Goal: Task Accomplishment & Management: Complete application form

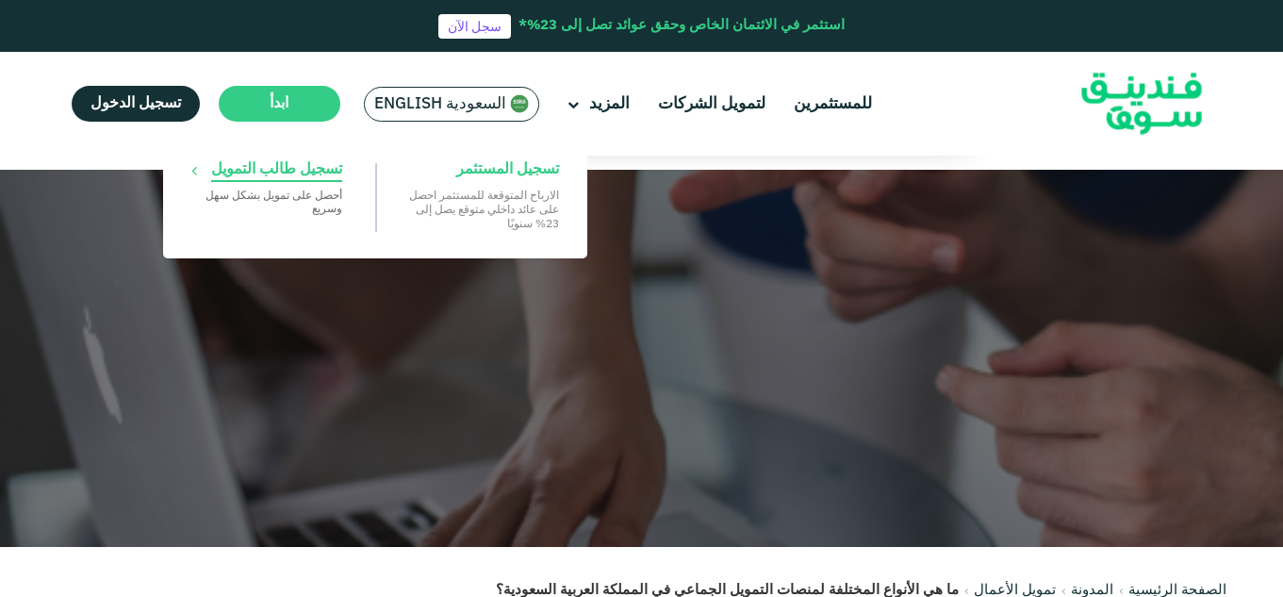
click at [257, 167] on span "تسجيل طالب التمويل" at bounding box center [276, 169] width 131 height 21
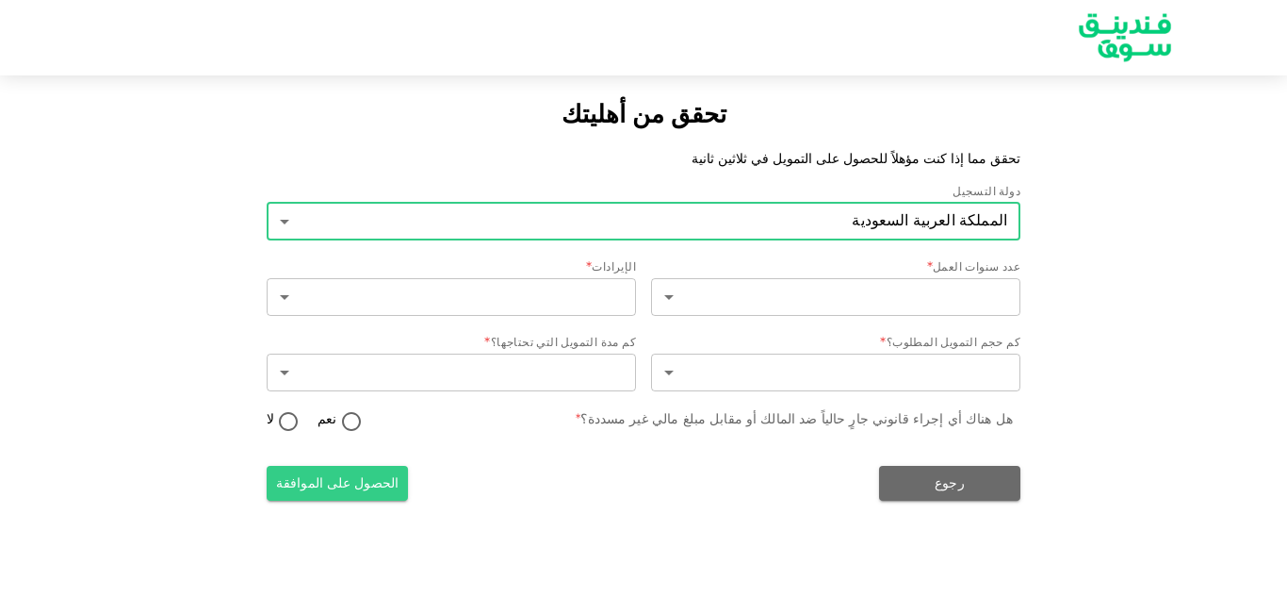
click at [932, 219] on body "تحقق من أهليتك تحقق مما إذا كنت مؤهلاً للحصول على التمويل في ثلاثين ثانية دولة …" at bounding box center [643, 298] width 1287 height 597
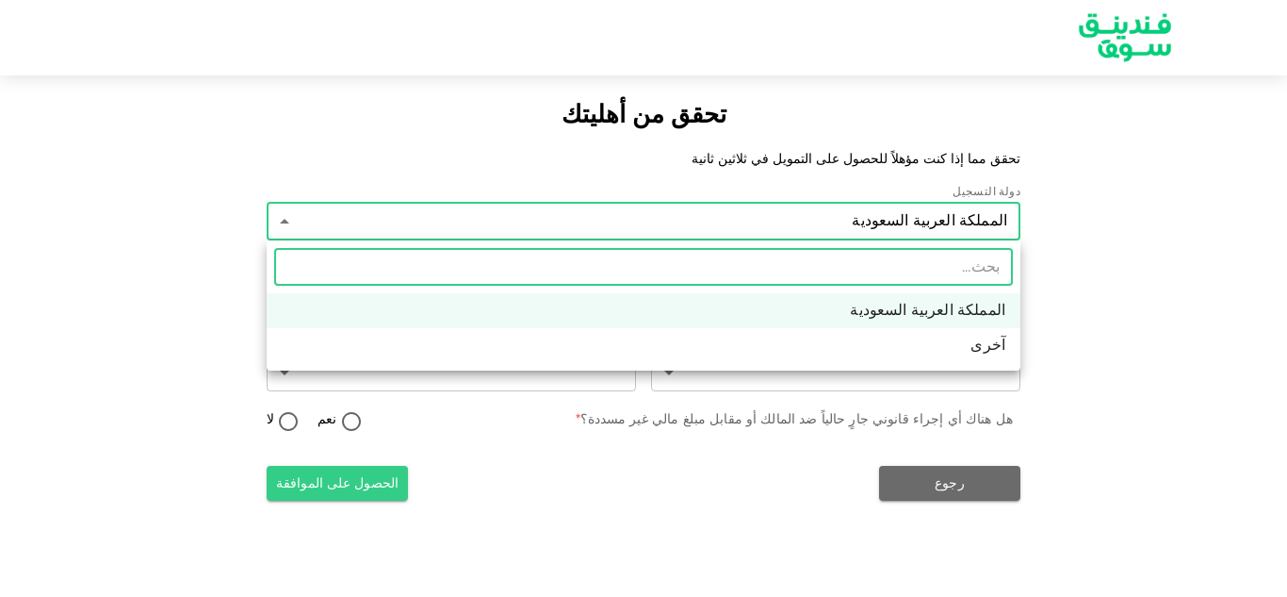
click at [1220, 224] on div at bounding box center [643, 298] width 1287 height 597
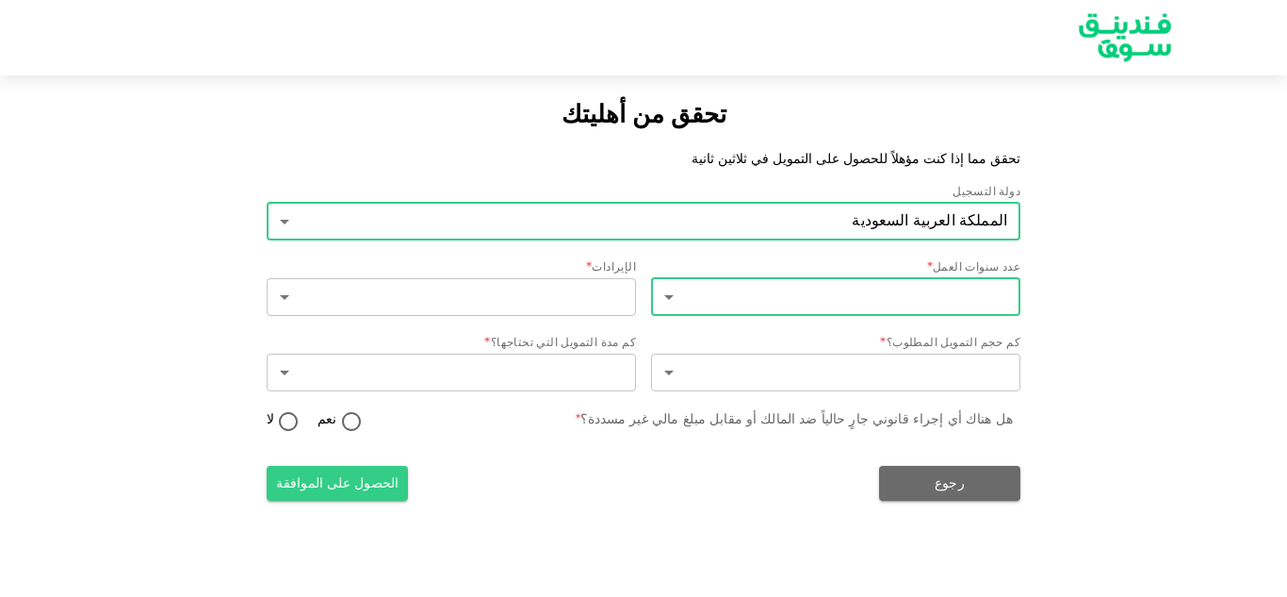
click at [976, 298] on body "تحقق من أهليتك تحقق مما إذا كنت مؤهلاً للحصول على التمويل في ثلاثين ثانية دولة …" at bounding box center [643, 298] width 1287 height 597
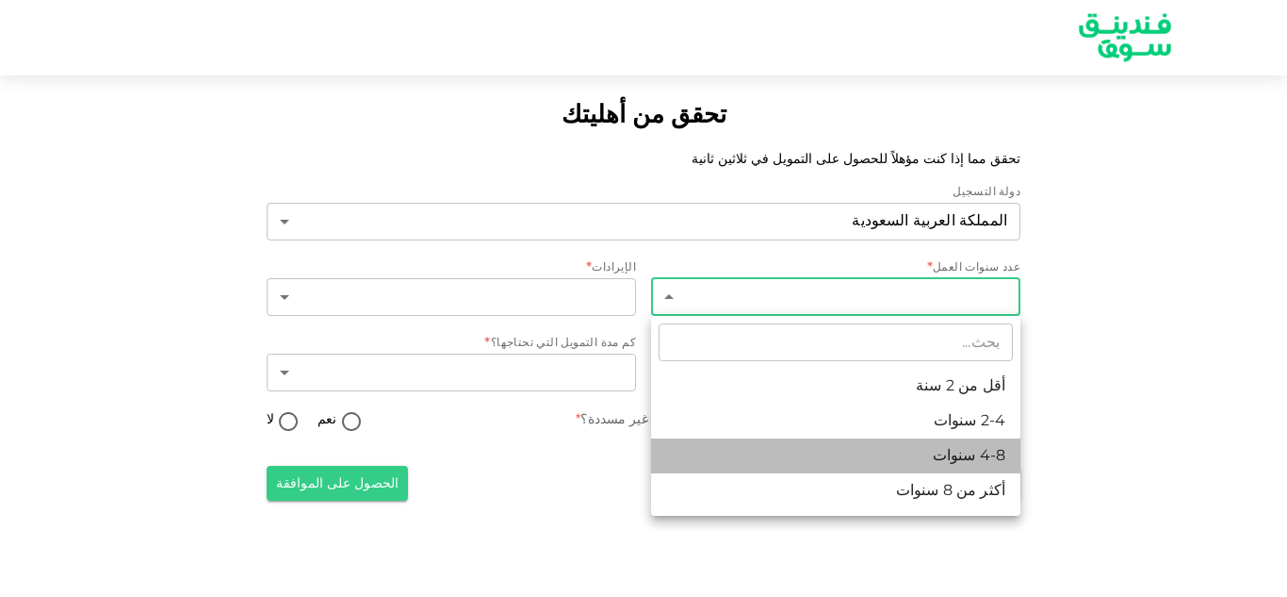
click at [978, 463] on font "4-8 سنوات" at bounding box center [969, 456] width 73 height 14
type input "3"
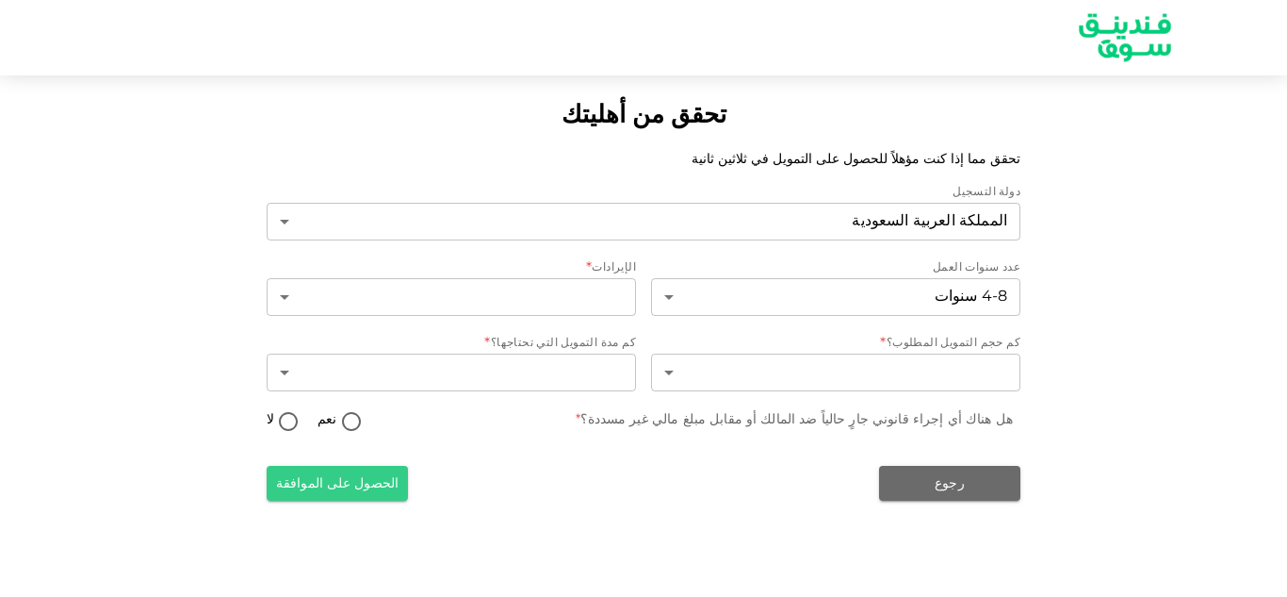
click at [600, 318] on div "​ ​" at bounding box center [451, 298] width 369 height 41
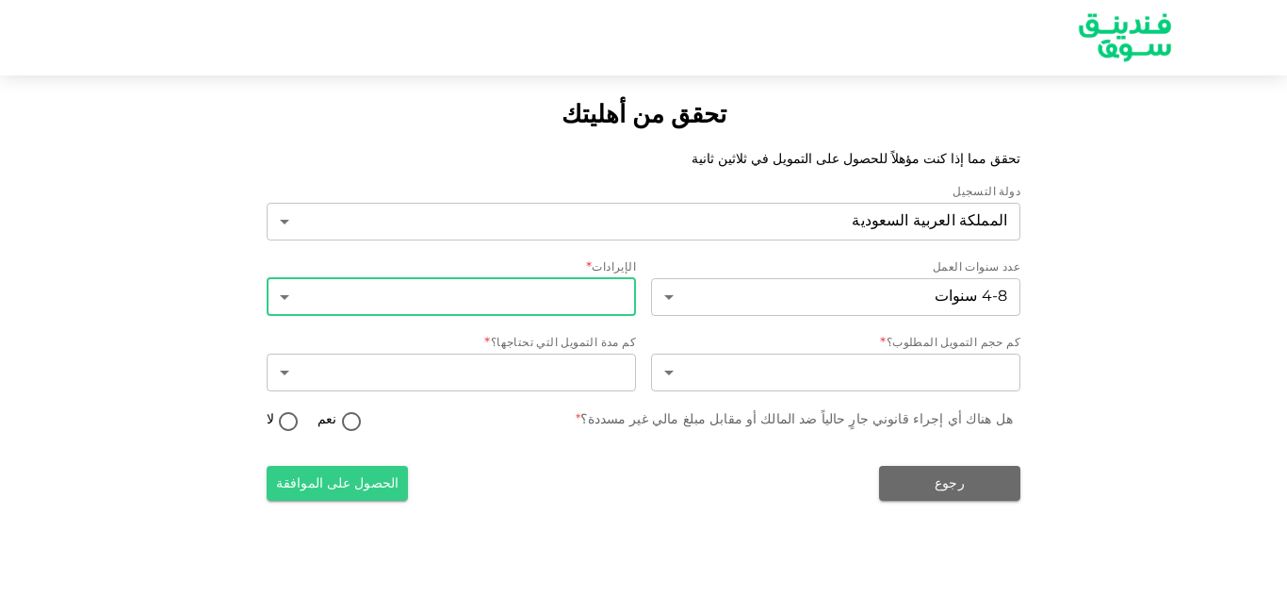
click at [597, 302] on body "تحقق من أهليتك تحقق مما إذا كنت مؤهلاً للحصول على التمويل في ثلاثين ثانية دولة …" at bounding box center [643, 298] width 1287 height 597
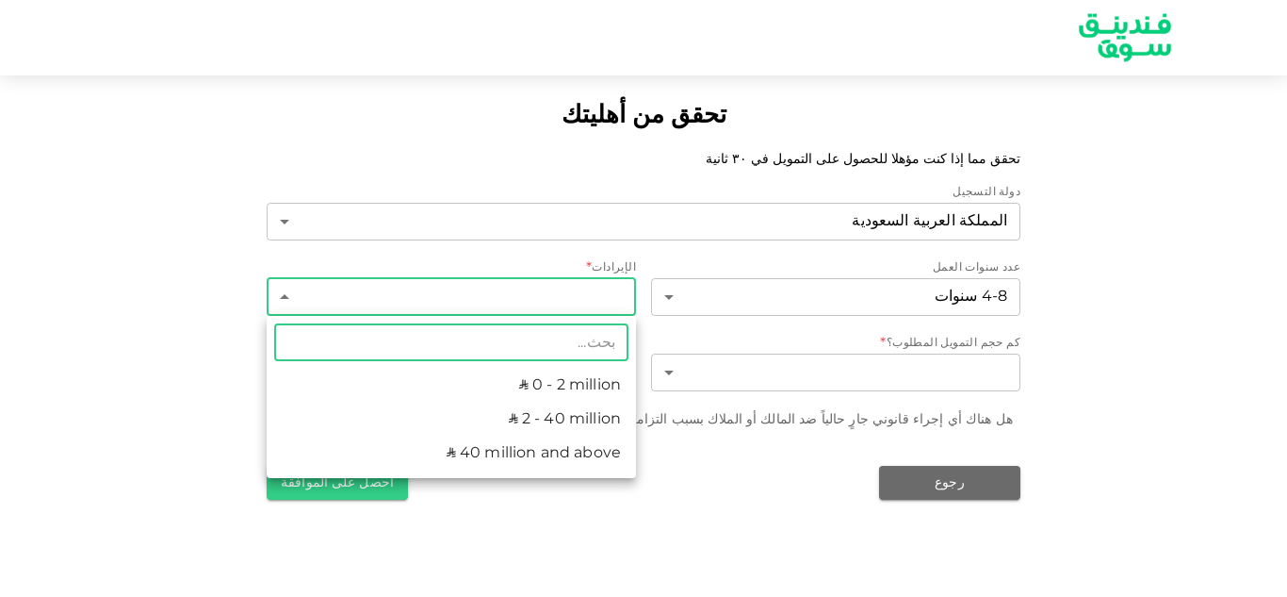
click at [587, 382] on li "ʢ 0 - 2 million" at bounding box center [451, 385] width 369 height 34
type input "1"
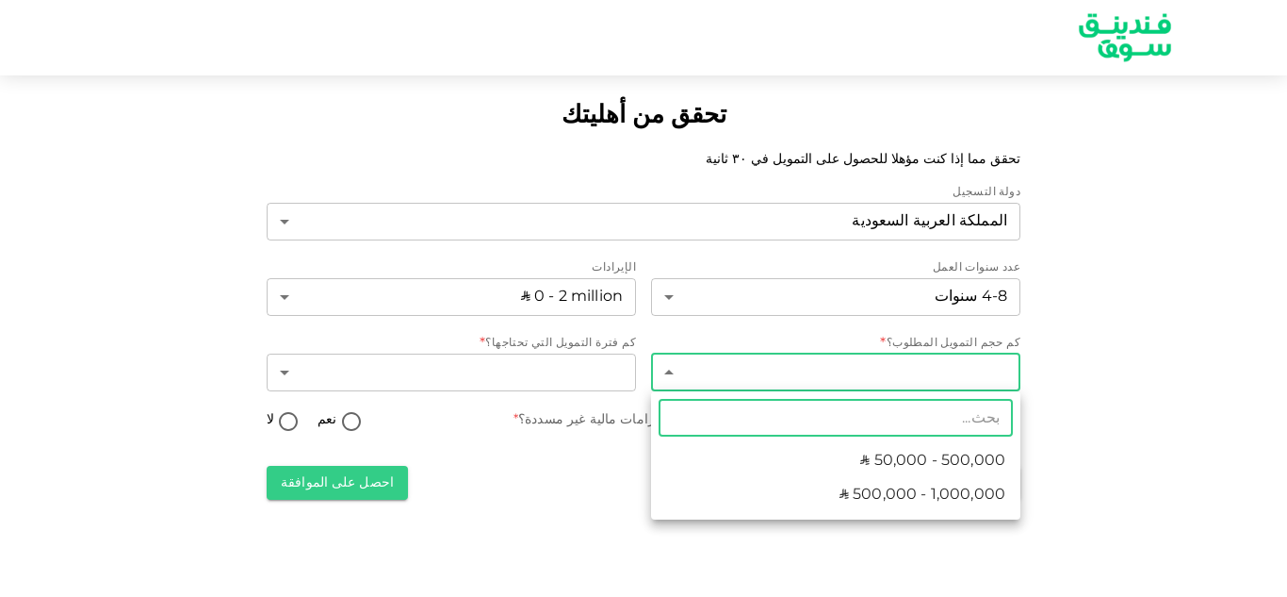
click at [898, 363] on body "تحقق من أهليتك تحقق مما إذا كنت مؤهلا للحصول على التمويل في ٣٠ ثانية دولة التسج…" at bounding box center [643, 298] width 1287 height 597
click at [921, 464] on span "ʢ 50,000 - 500,000" at bounding box center [932, 461] width 145 height 23
type input "1"
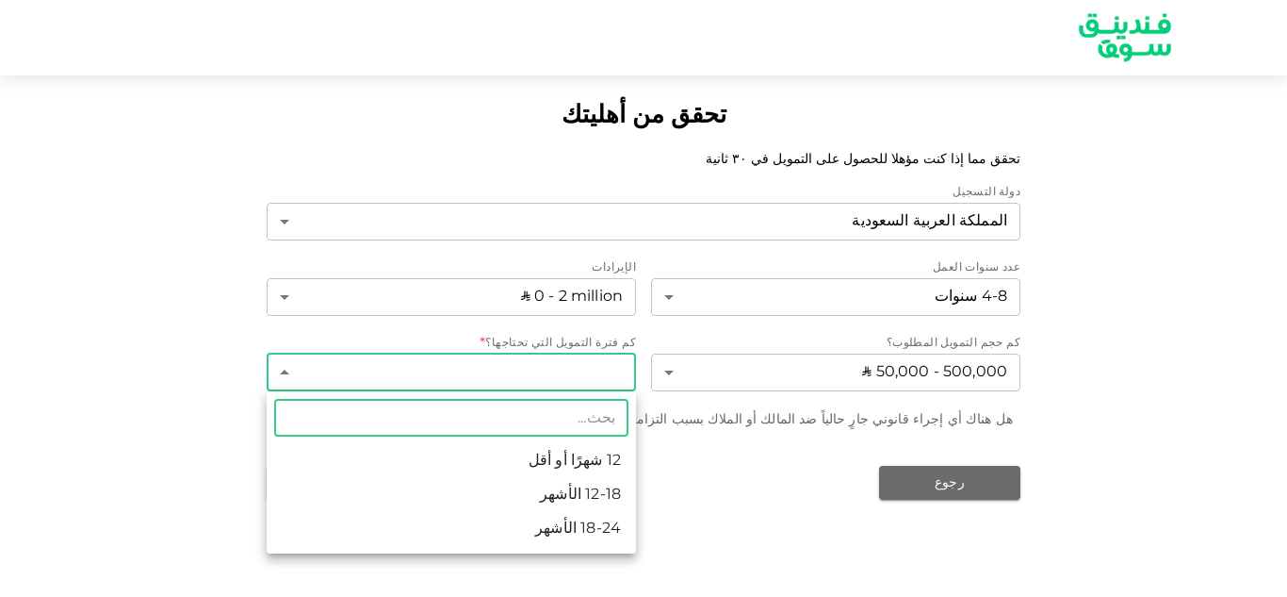
click at [599, 383] on body "تحقق من أهليتك تحقق مما إذا كنت مؤهلا للحصول على التمويل في ٣٠ ثانية دولة التسج…" at bounding box center [643, 298] width 1287 height 597
click at [597, 501] on li "12-18 الأشهر" at bounding box center [451, 495] width 369 height 34
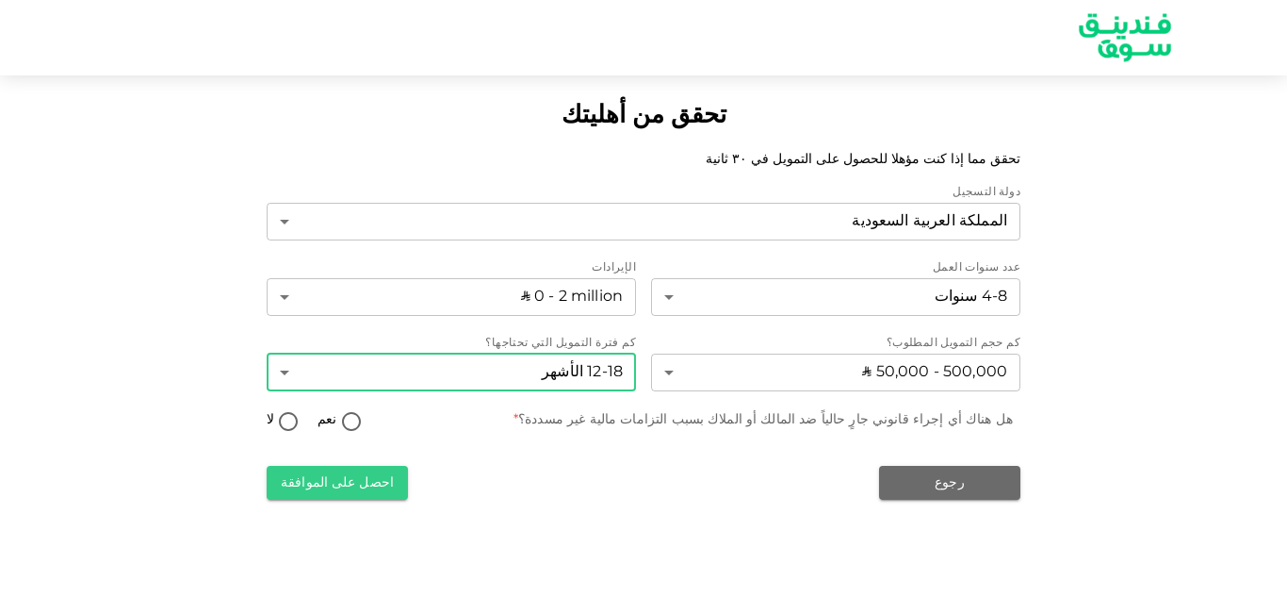
type input "2"
click at [290, 426] on input "لا" at bounding box center [288, 422] width 28 height 25
radio input "true"
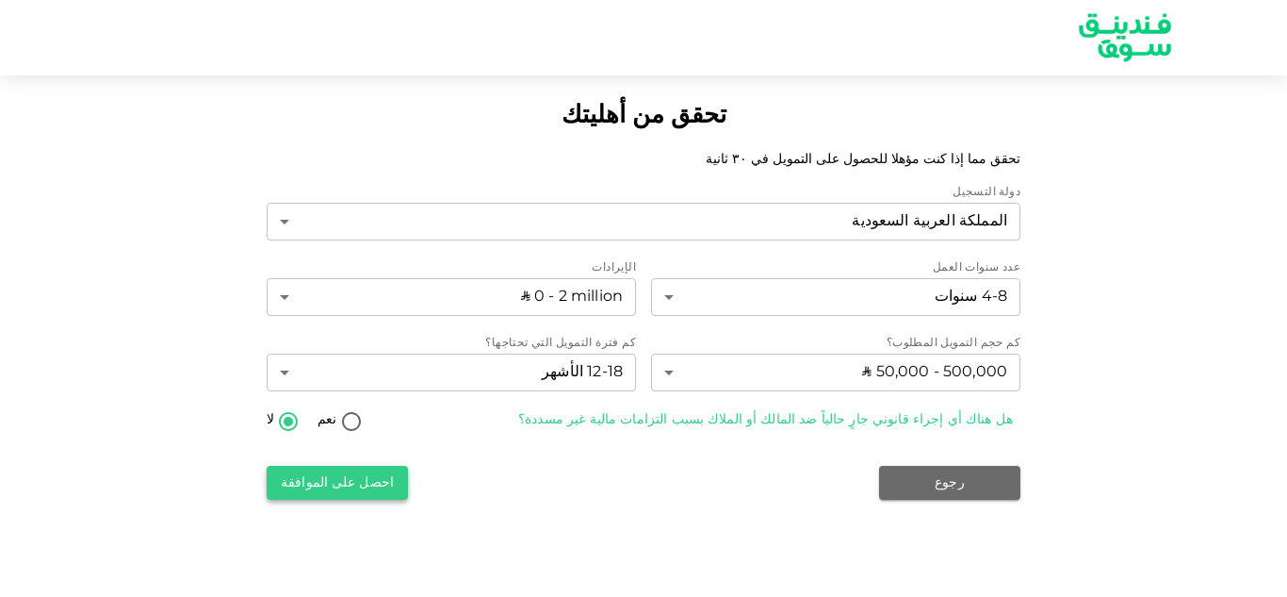
click at [386, 483] on button "احصل على الموافقة" at bounding box center [337, 483] width 141 height 34
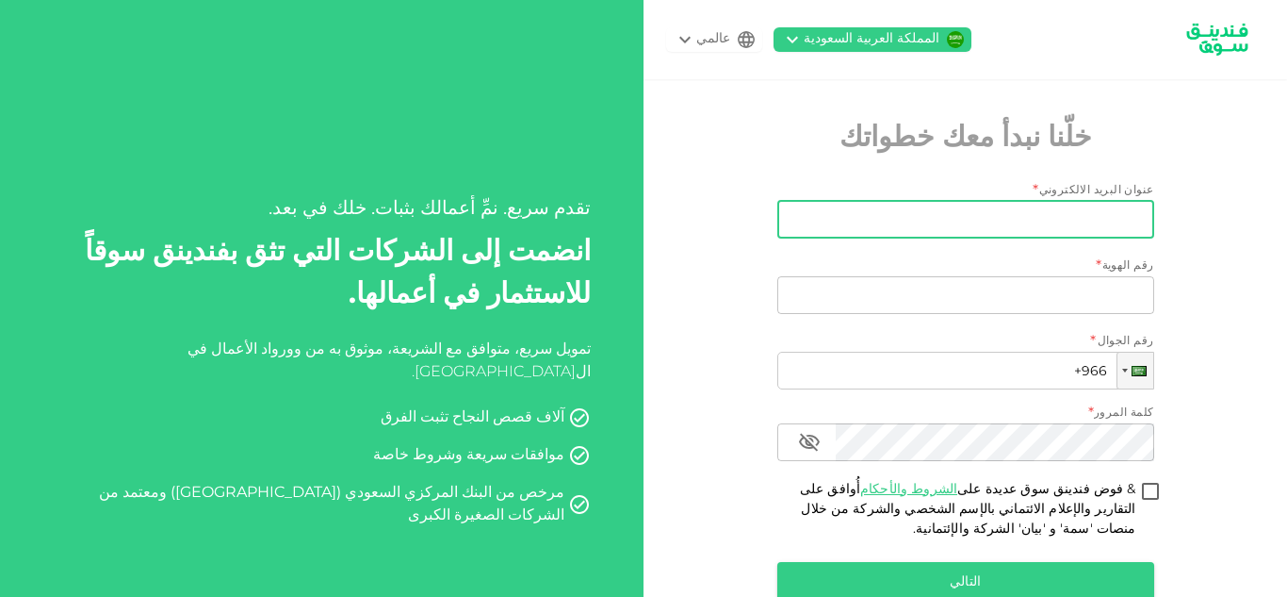
click at [941, 235] on input "عنوان البريد الالكتروني" at bounding box center [976, 220] width 356 height 38
type input "safeerdelvry@gmail.com"
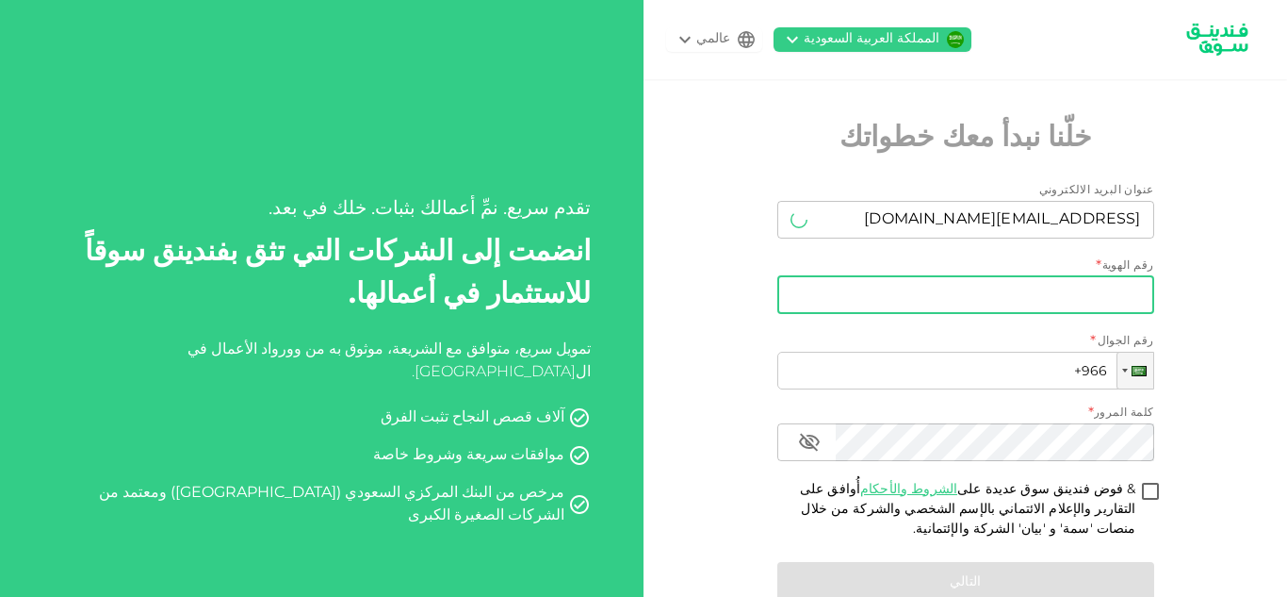
click at [996, 293] on input "رقم الهوية" at bounding box center [965, 295] width 377 height 38
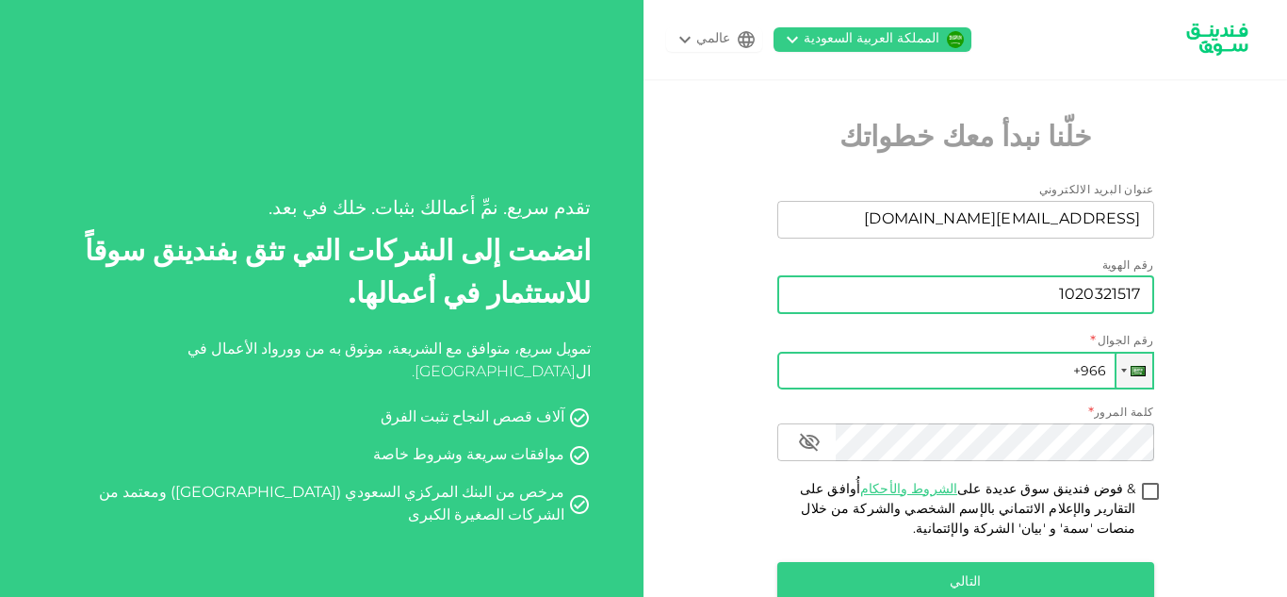
type input "1020321517"
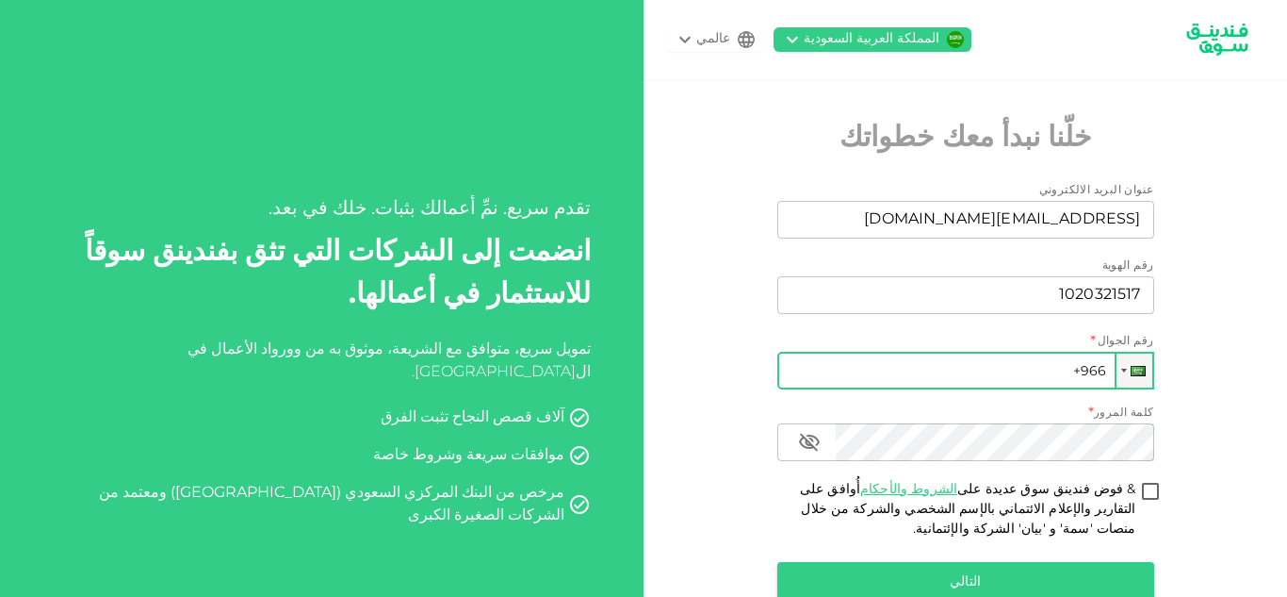
click at [1031, 368] on input "+966" at bounding box center [965, 371] width 377 height 38
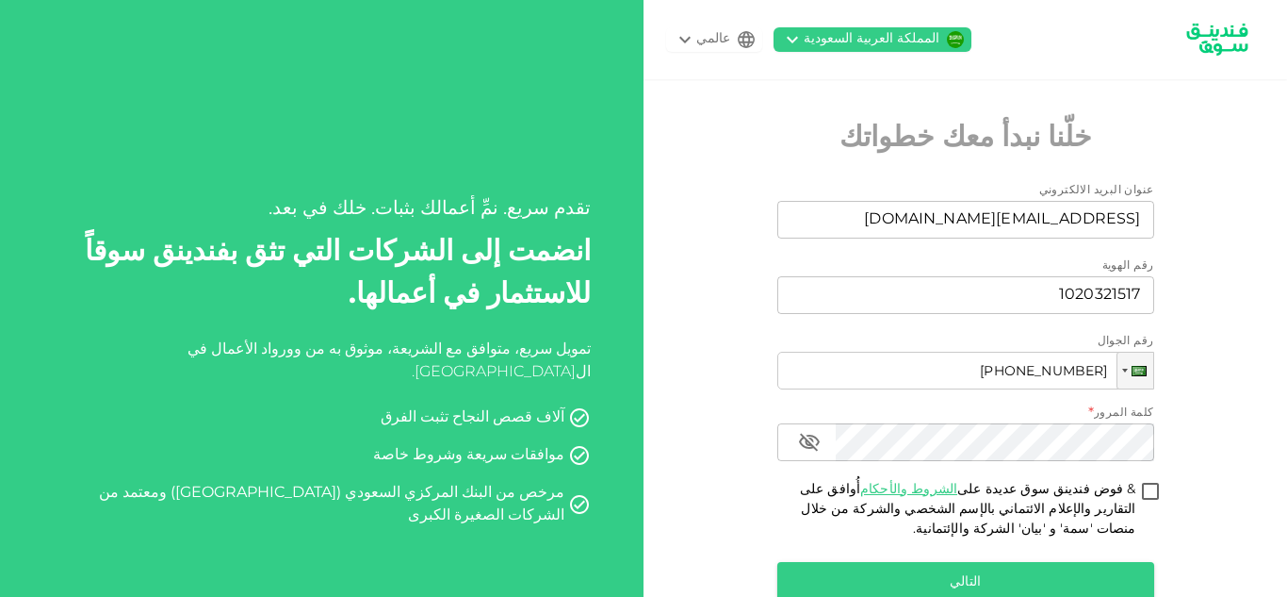
type input "+966 599 955 100"
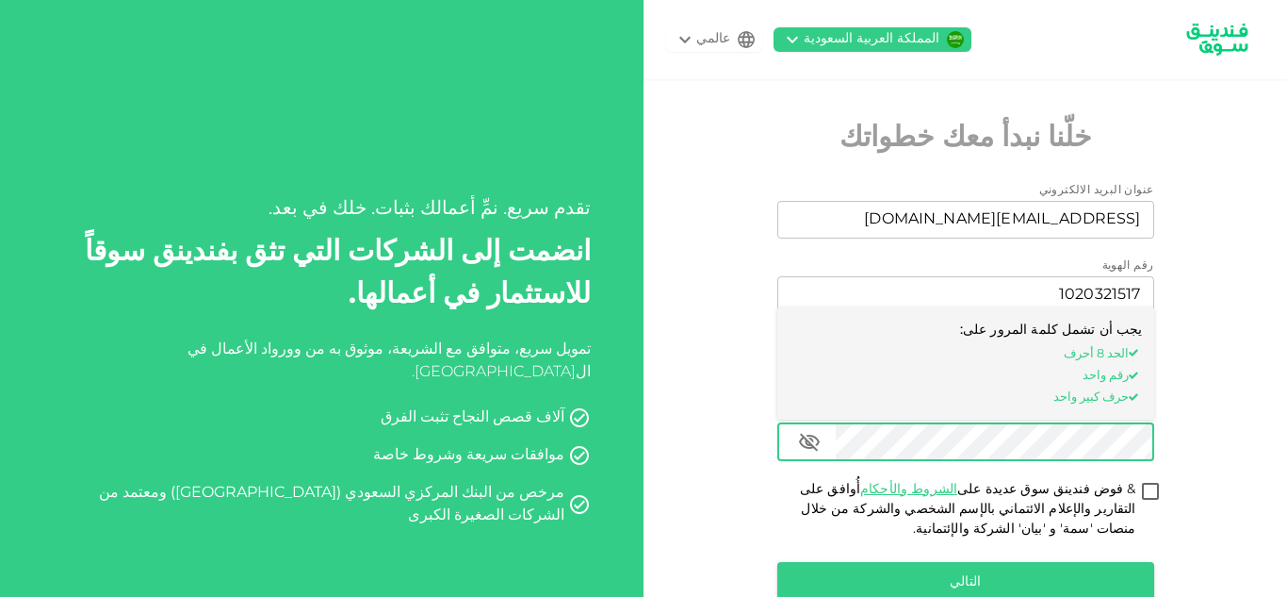
click at [1148, 498] on input "أُوافق على الشروط والأحكام & فوض فندينق سوق عديدة على التقارير والإعلام الائتما…" at bounding box center [1151, 492] width 28 height 25
checkbox input "true"
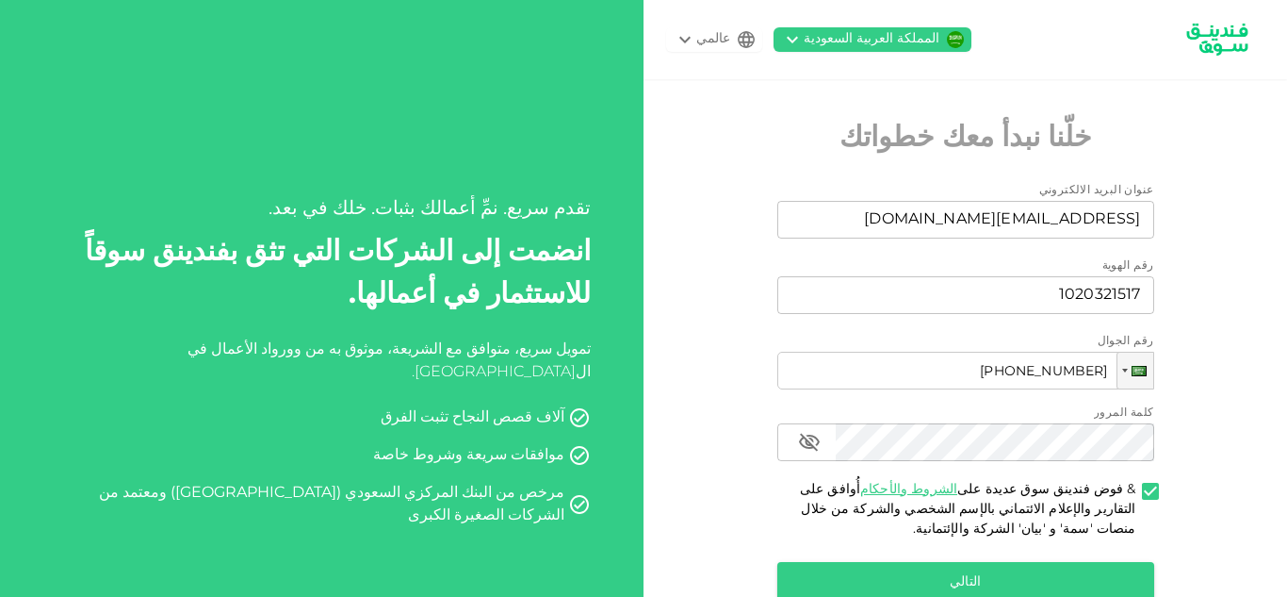
click at [1118, 553] on div "عنوان البريد الالكتروني عنوان البريد الالكتروني safeerdelvry@gmail.com عنوان ال…" at bounding box center [965, 395] width 377 height 426
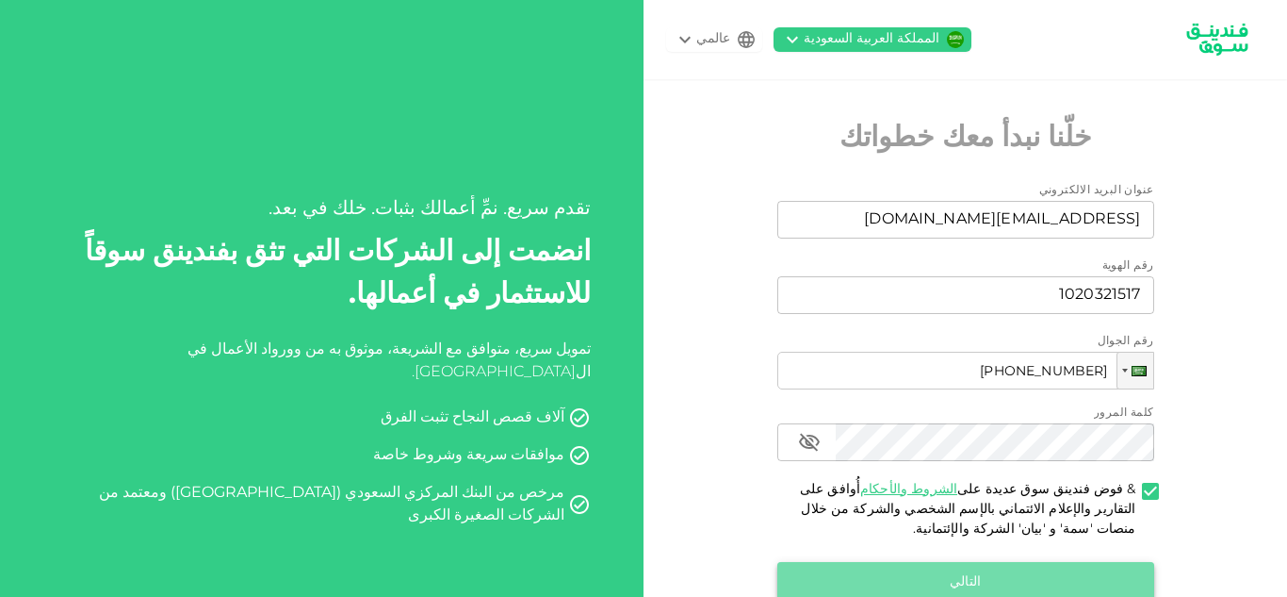
click at [1118, 568] on button "التالي" at bounding box center [965, 581] width 377 height 39
